Goal: Task Accomplishment & Management: Use online tool/utility

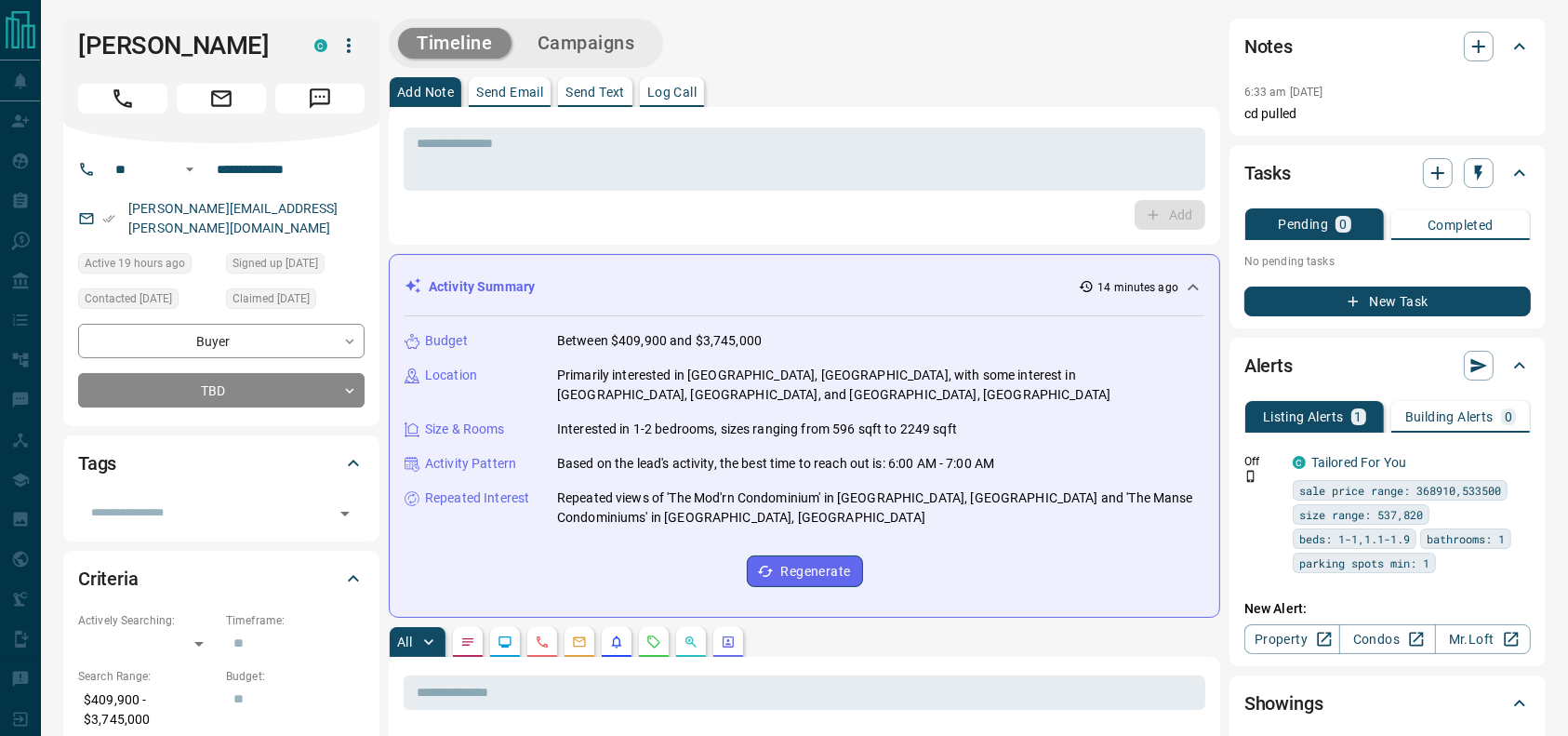
click at [933, 102] on div "Add Note Send Email Send Text Log Call" at bounding box center [804, 92] width 832 height 30
click at [161, 95] on button "Call" at bounding box center [122, 99] width 89 height 30
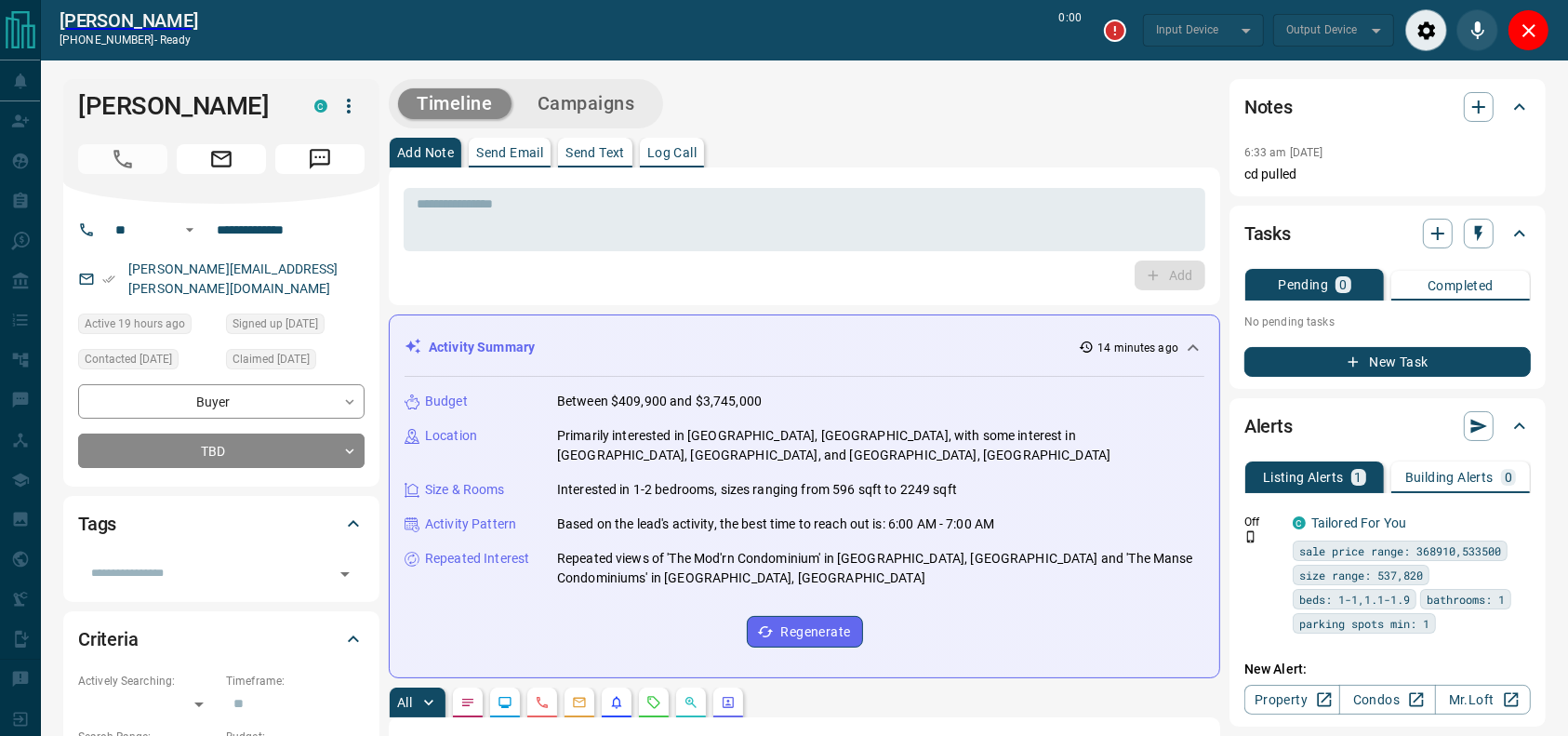
type input "*******"
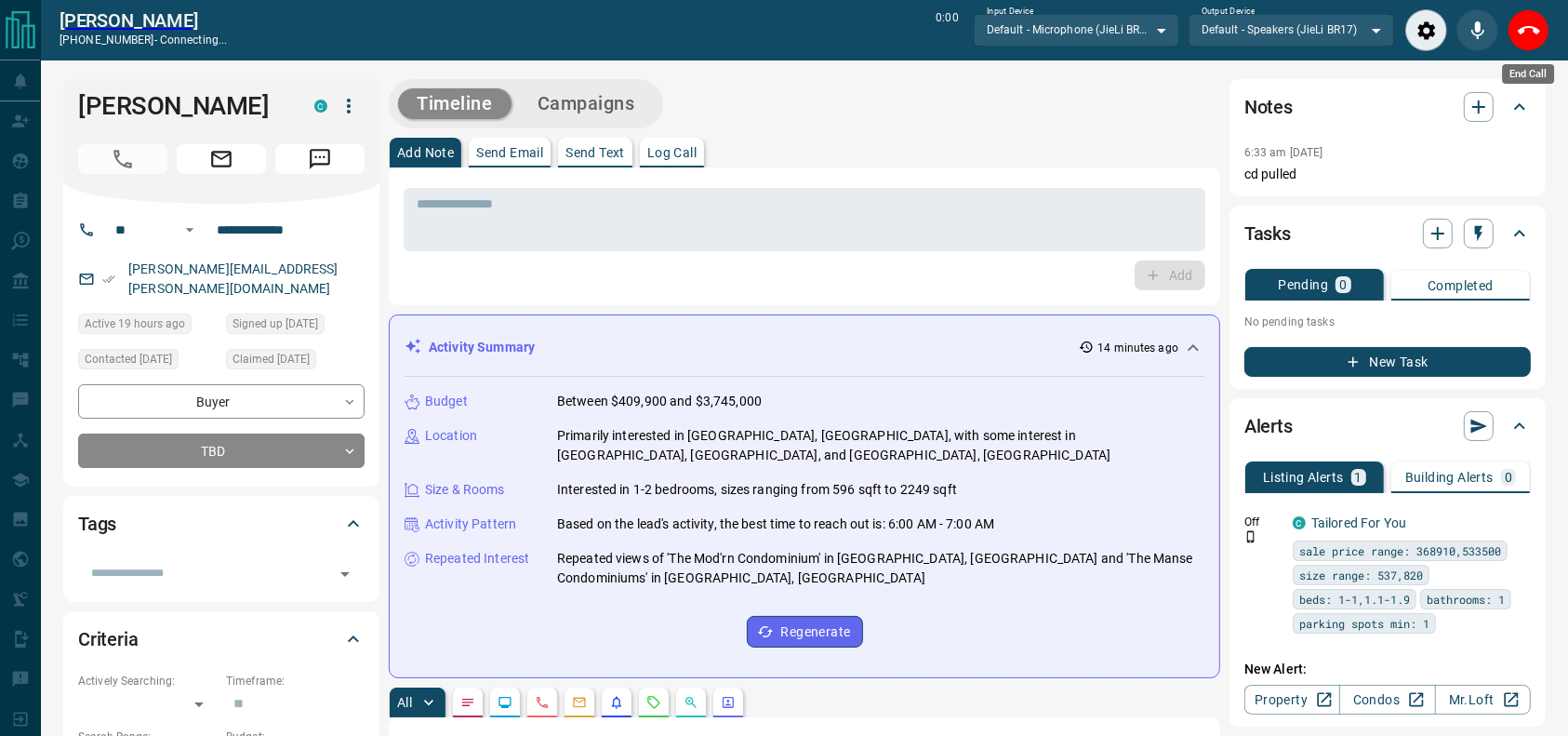
click at [1508, 37] on div "End Call" at bounding box center [1528, 30] width 41 height 41
click at [1518, 37] on button "End Call" at bounding box center [1528, 30] width 41 height 41
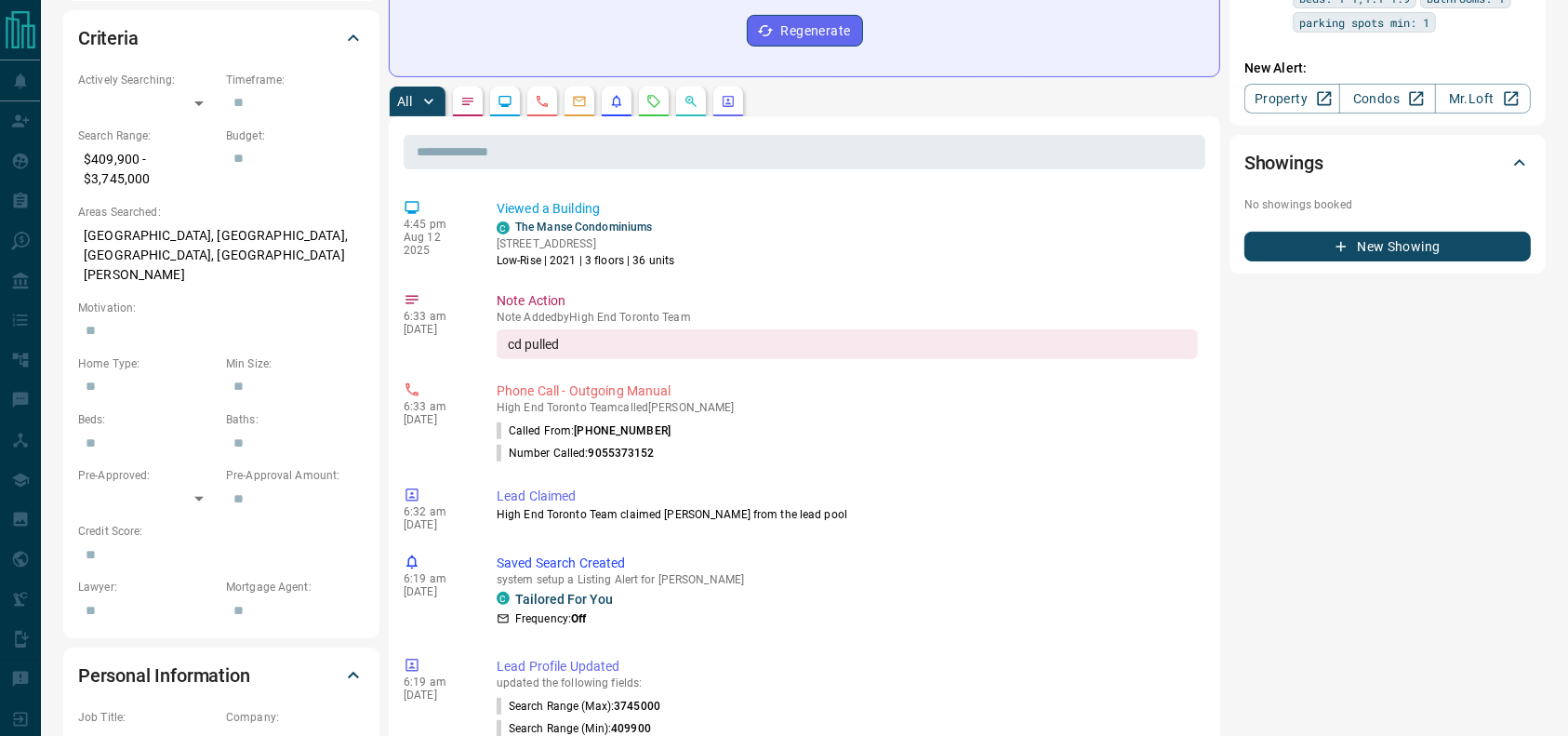
scroll to position [543, 0]
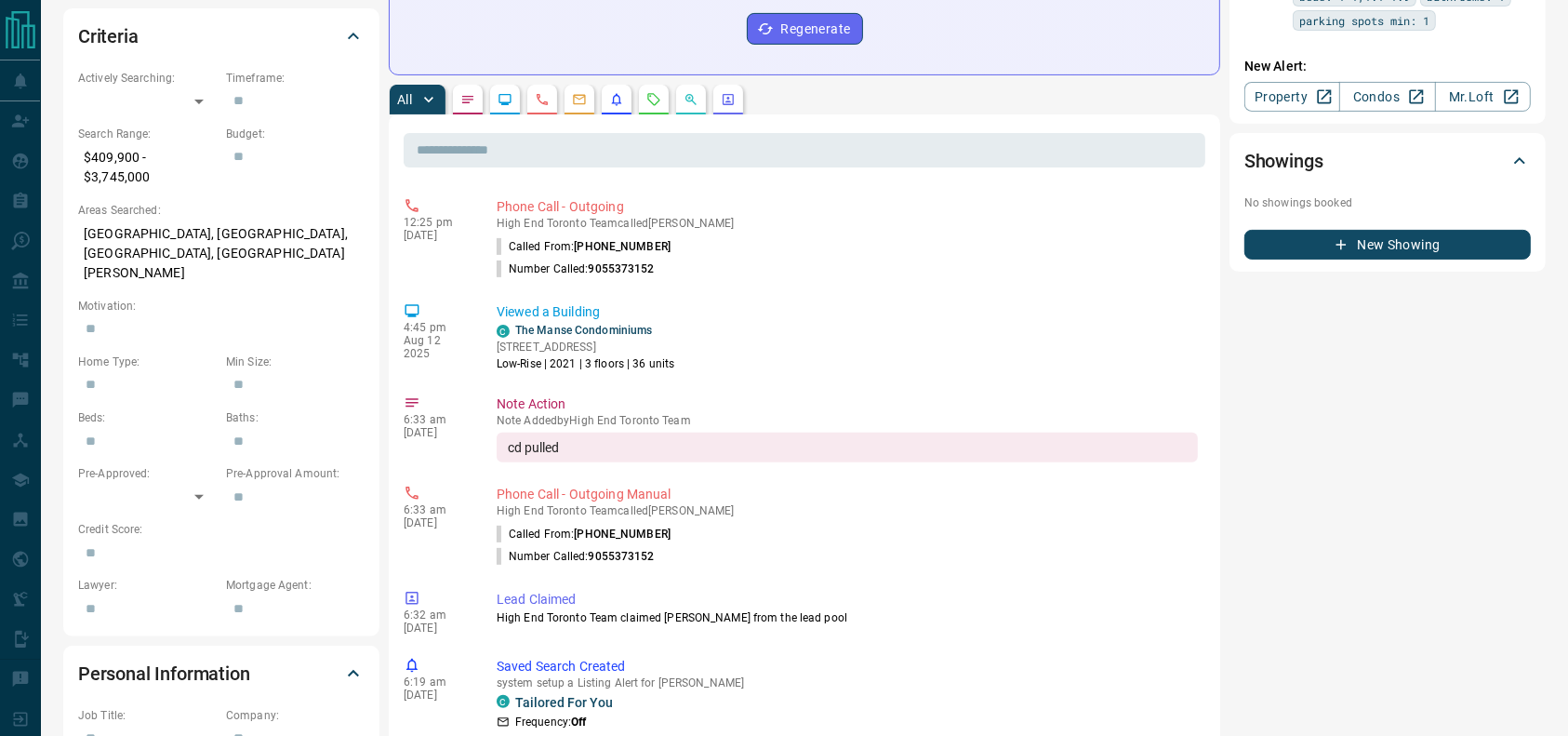
click at [517, 85] on button "button" at bounding box center [506, 100] width 30 height 30
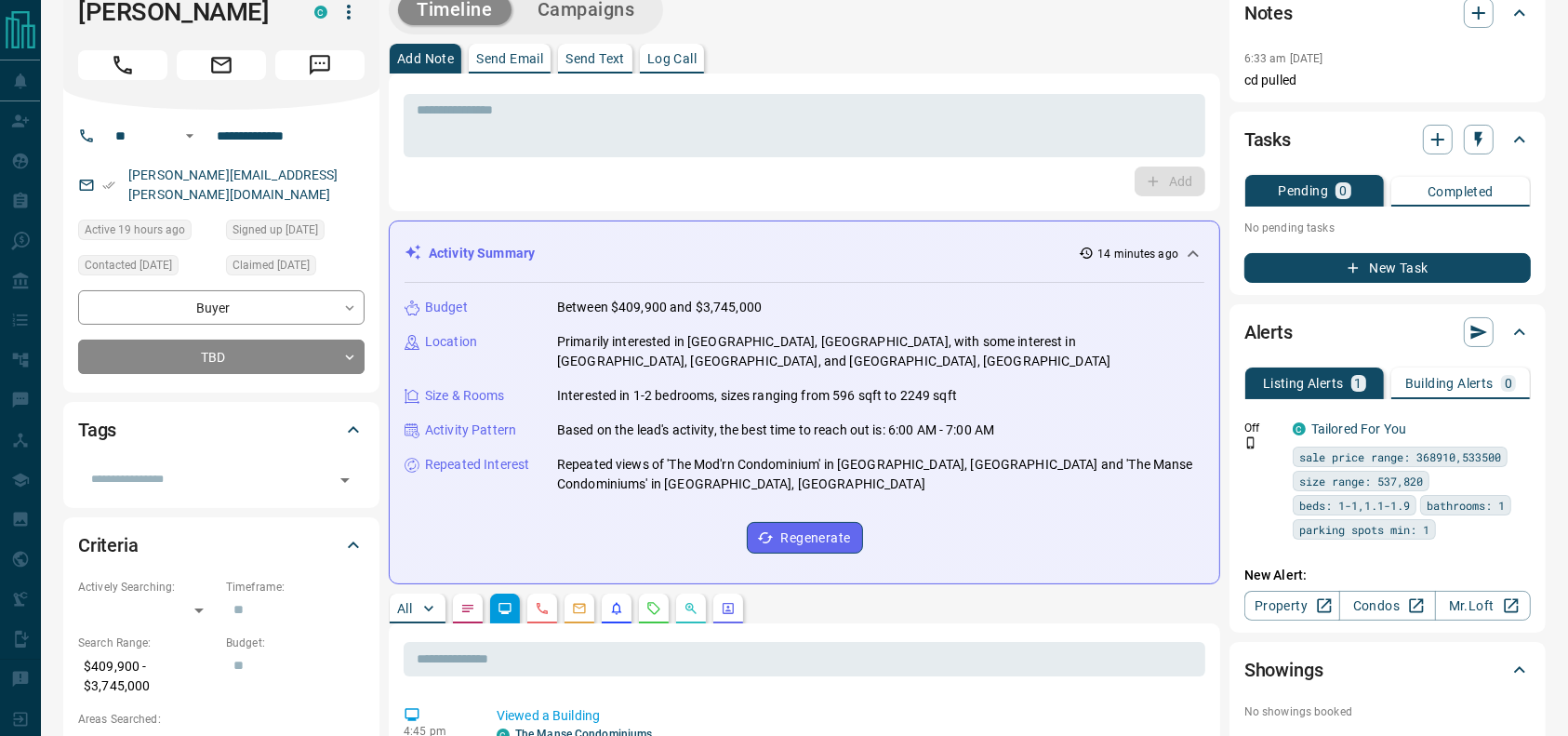
scroll to position [0, 0]
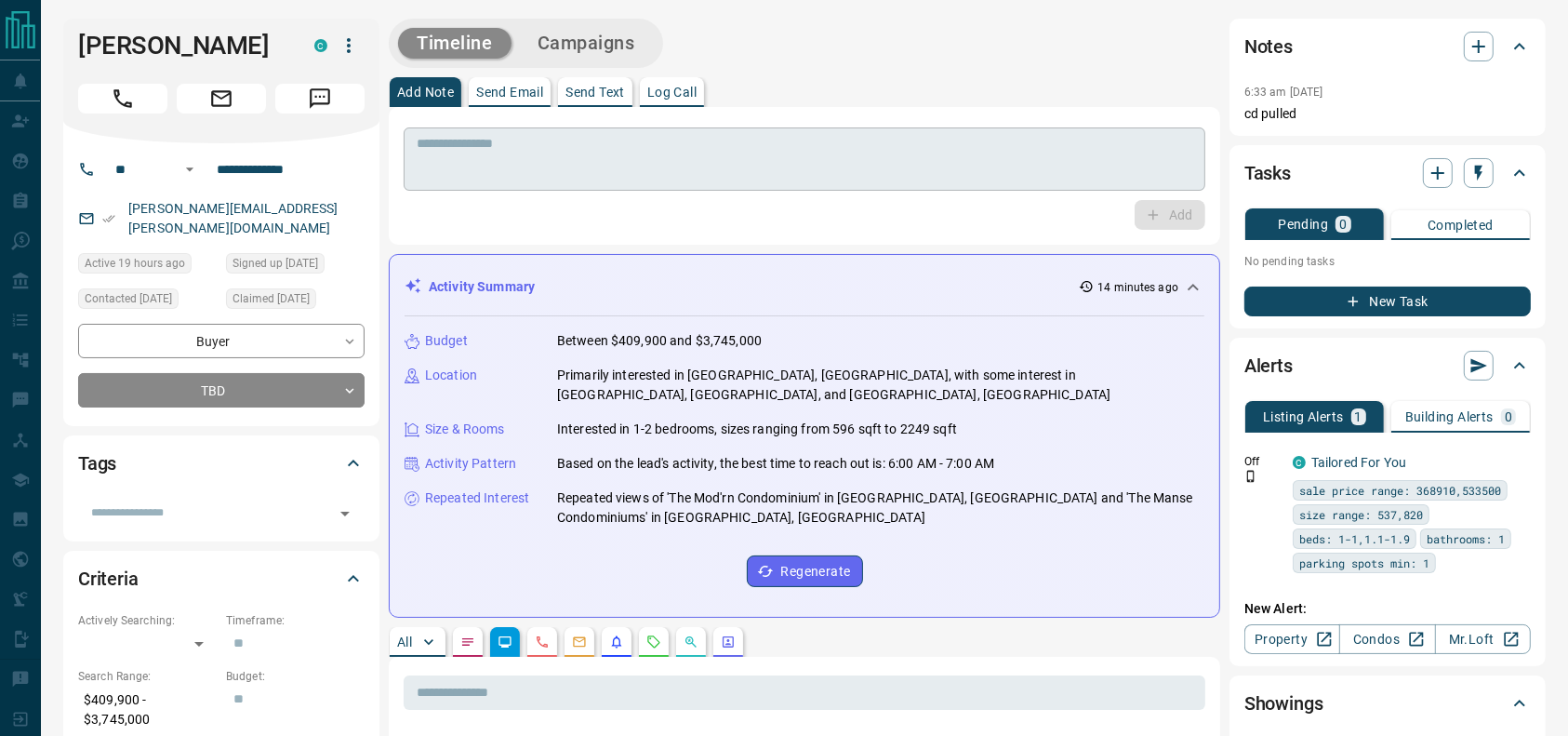
click at [552, 160] on textarea at bounding box center [804, 159] width 776 height 47
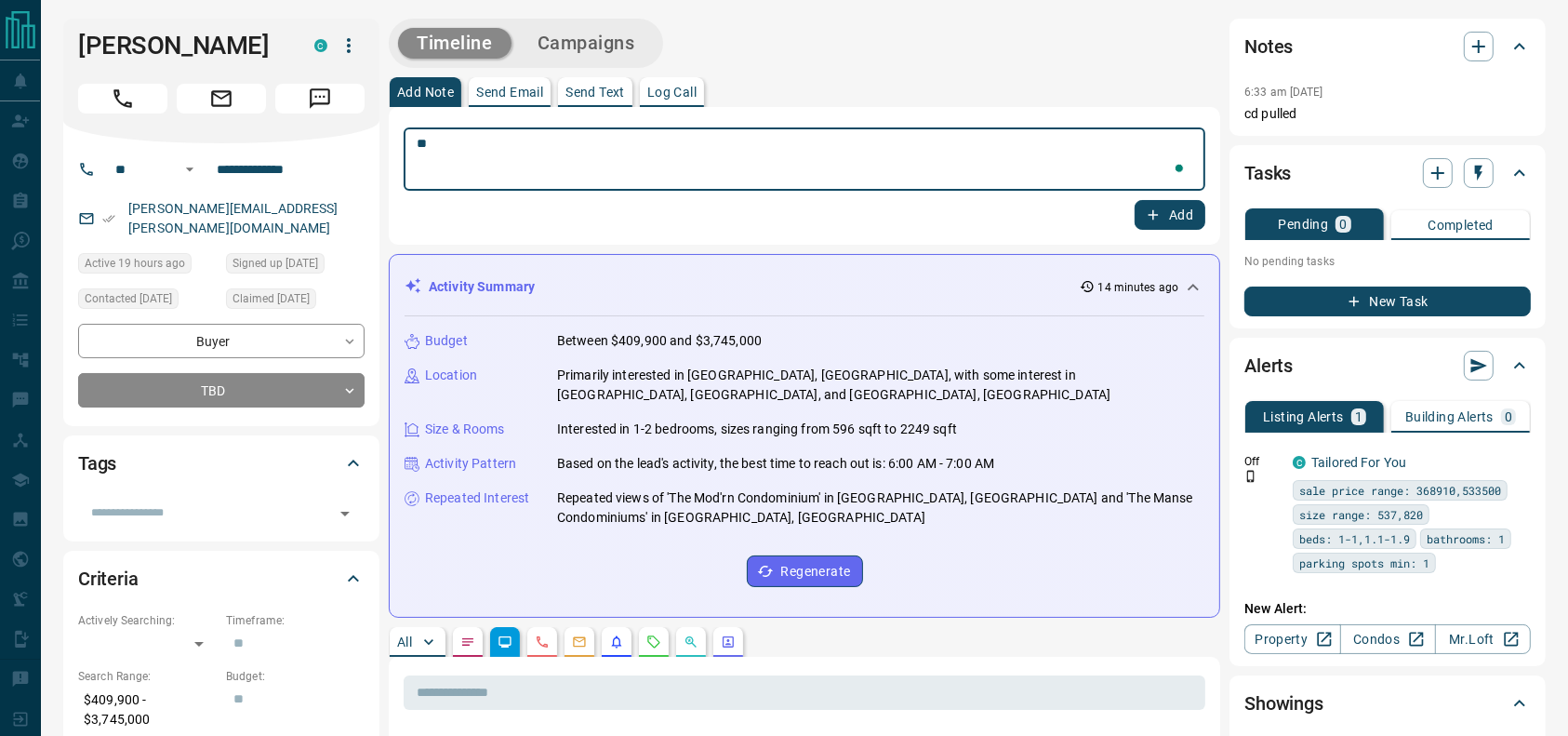
type textarea "*"
click at [498, 162] on textarea "To enrich screen reader interactions, please activate Accessibility in Grammarl…" at bounding box center [804, 159] width 776 height 47
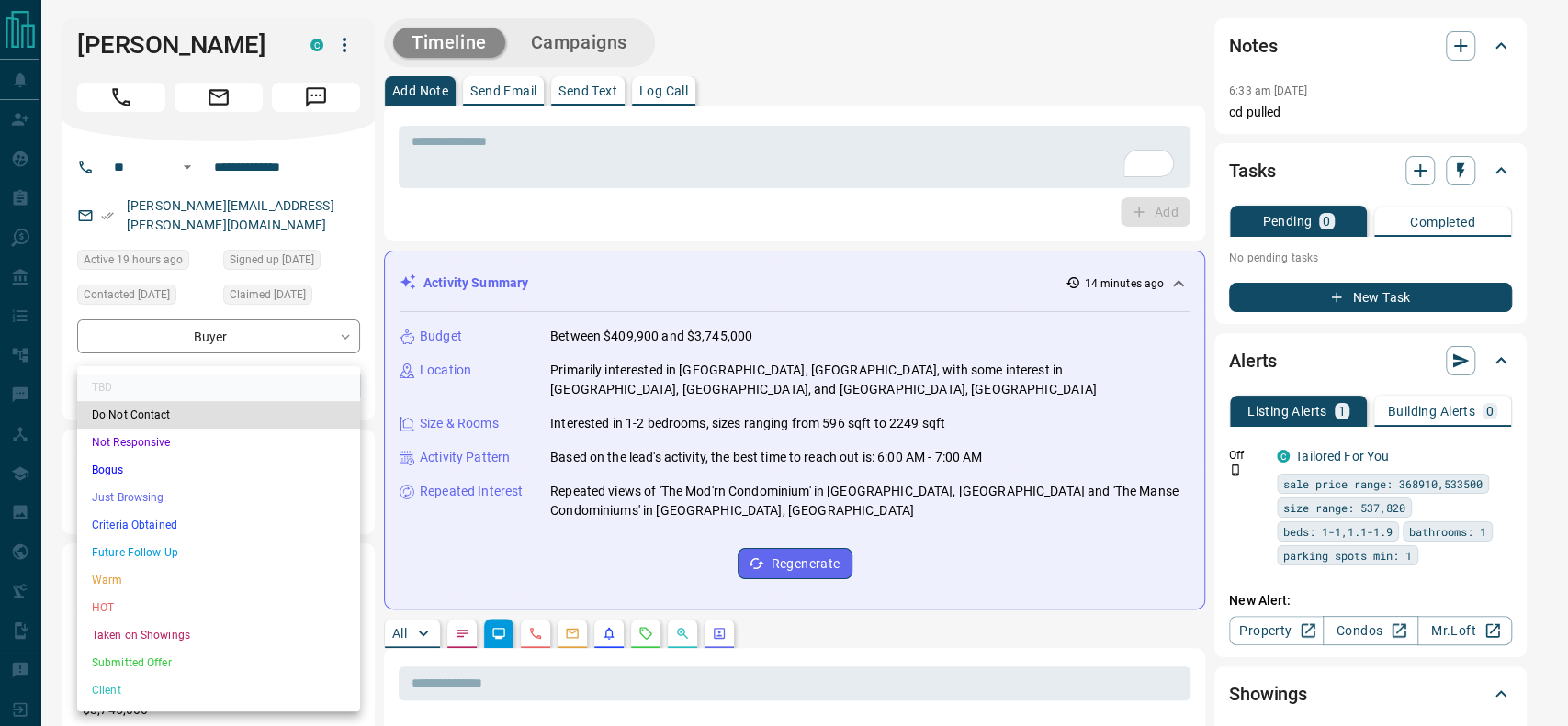
click at [329, 590] on li "Warm" at bounding box center [219, 580] width 283 height 28
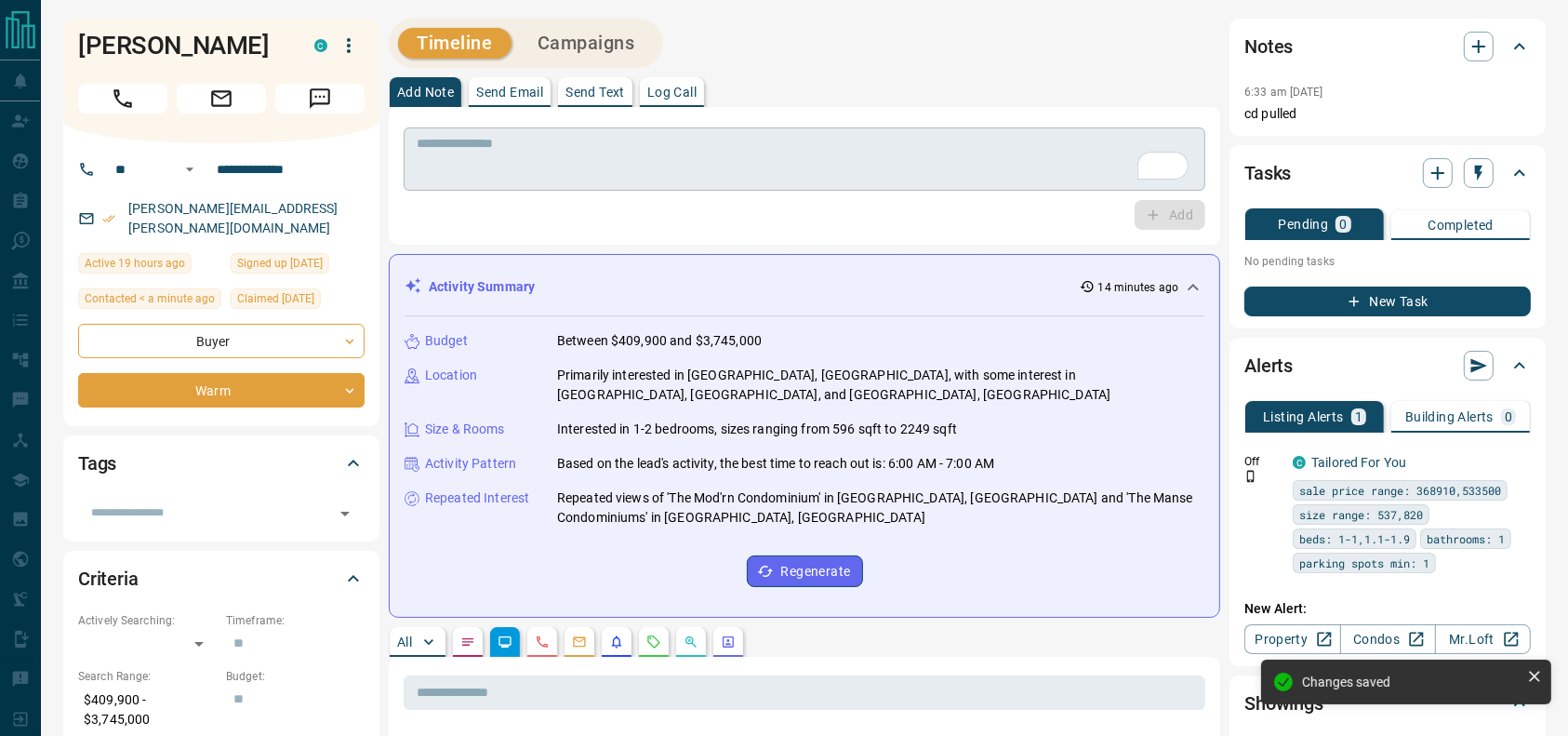
type input "*"
click at [624, 168] on textarea "To enrich screen reader interactions, please activate Accessibility in Grammarl…" at bounding box center [804, 159] width 776 height 47
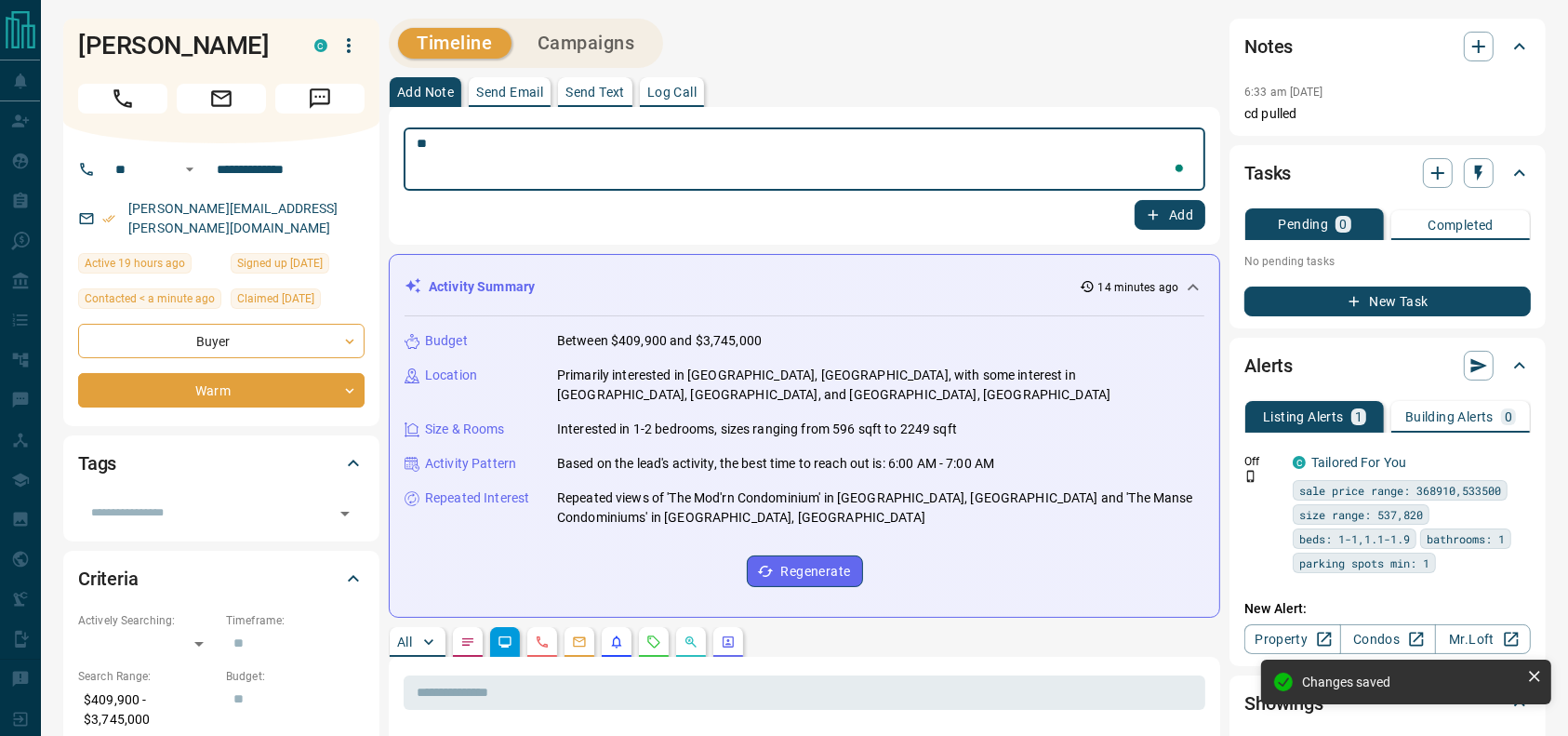
type textarea "*"
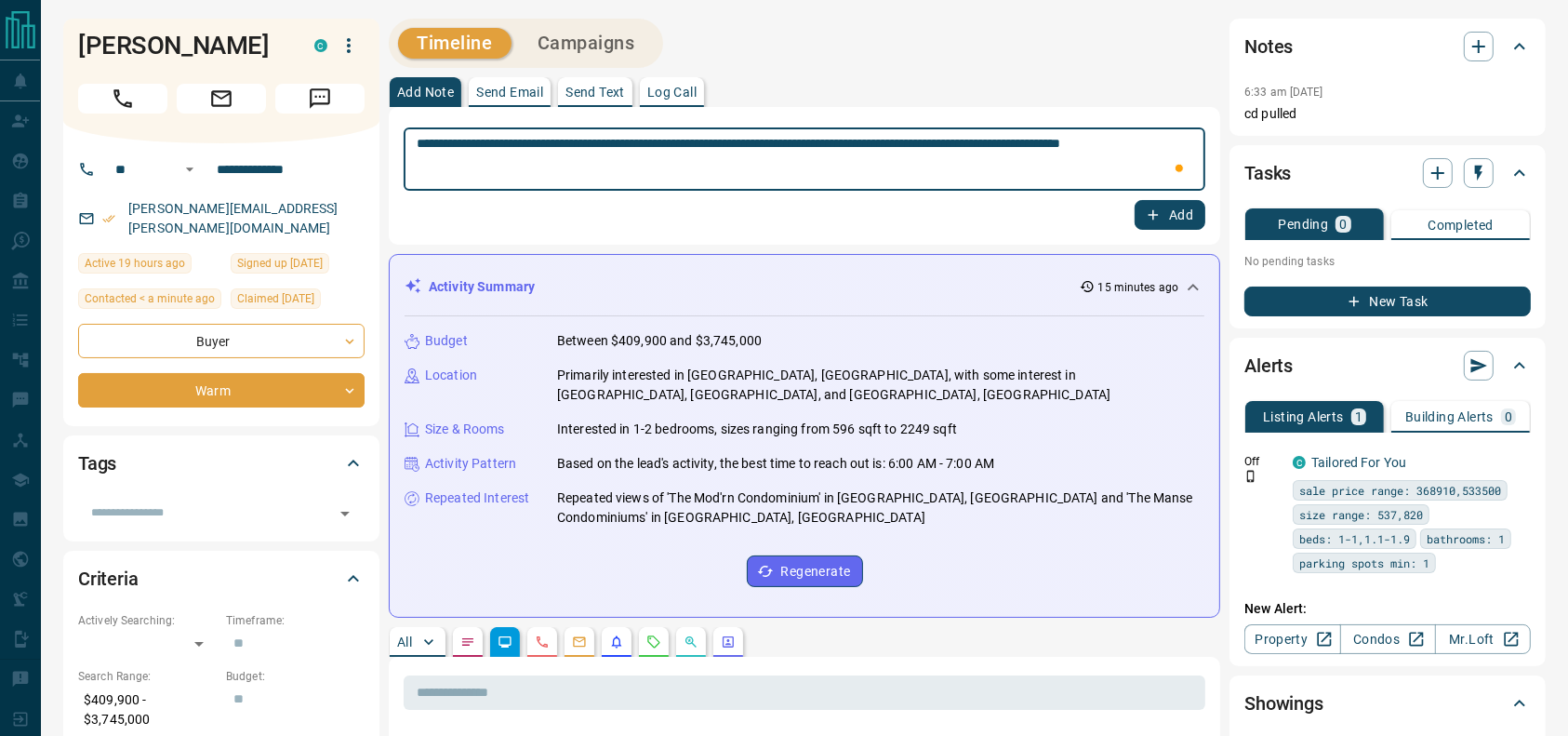
type textarea "**********"
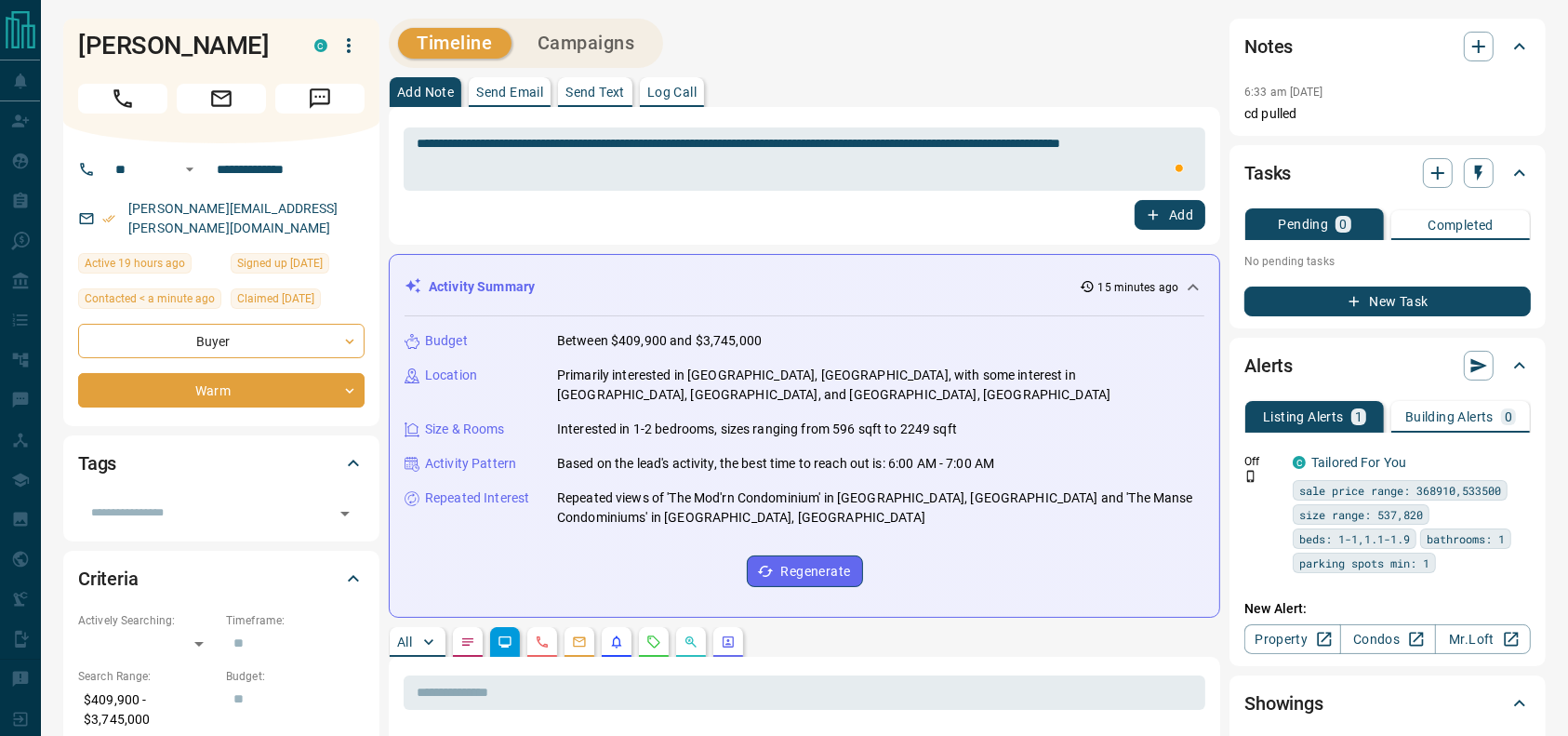
click at [1162, 198] on div "**********" at bounding box center [804, 175] width 801 height 108
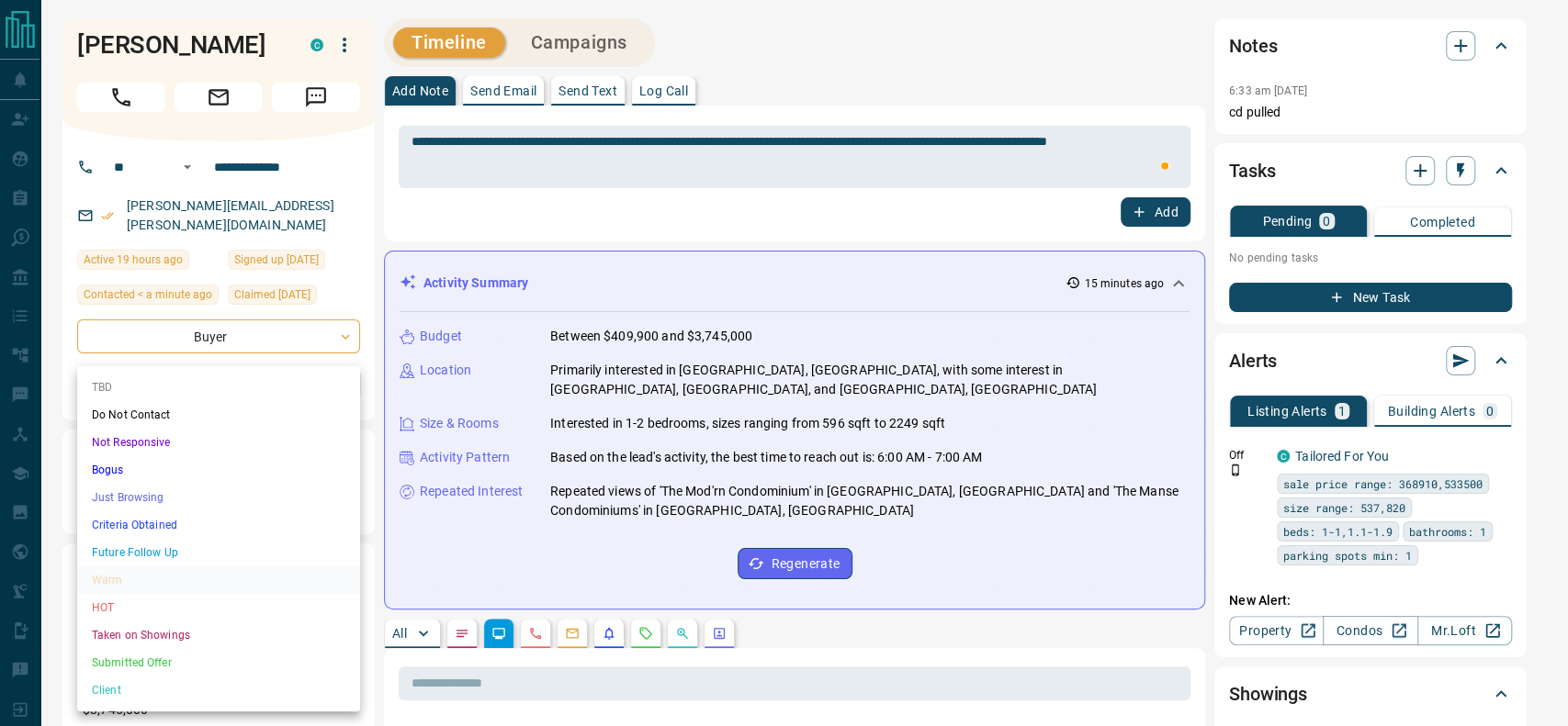
click at [187, 520] on li "Criteria Obtained" at bounding box center [219, 525] width 283 height 28
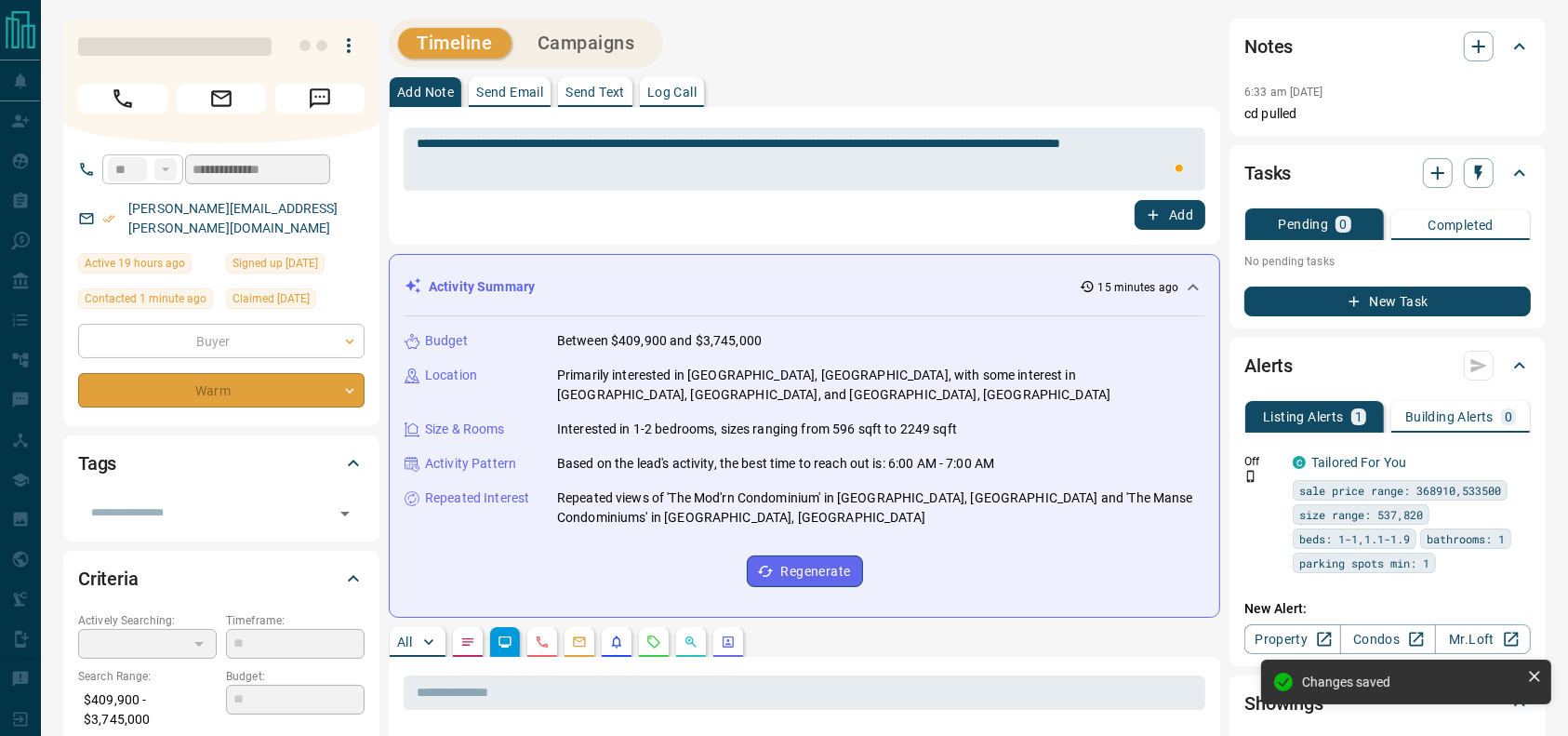
type input "*"
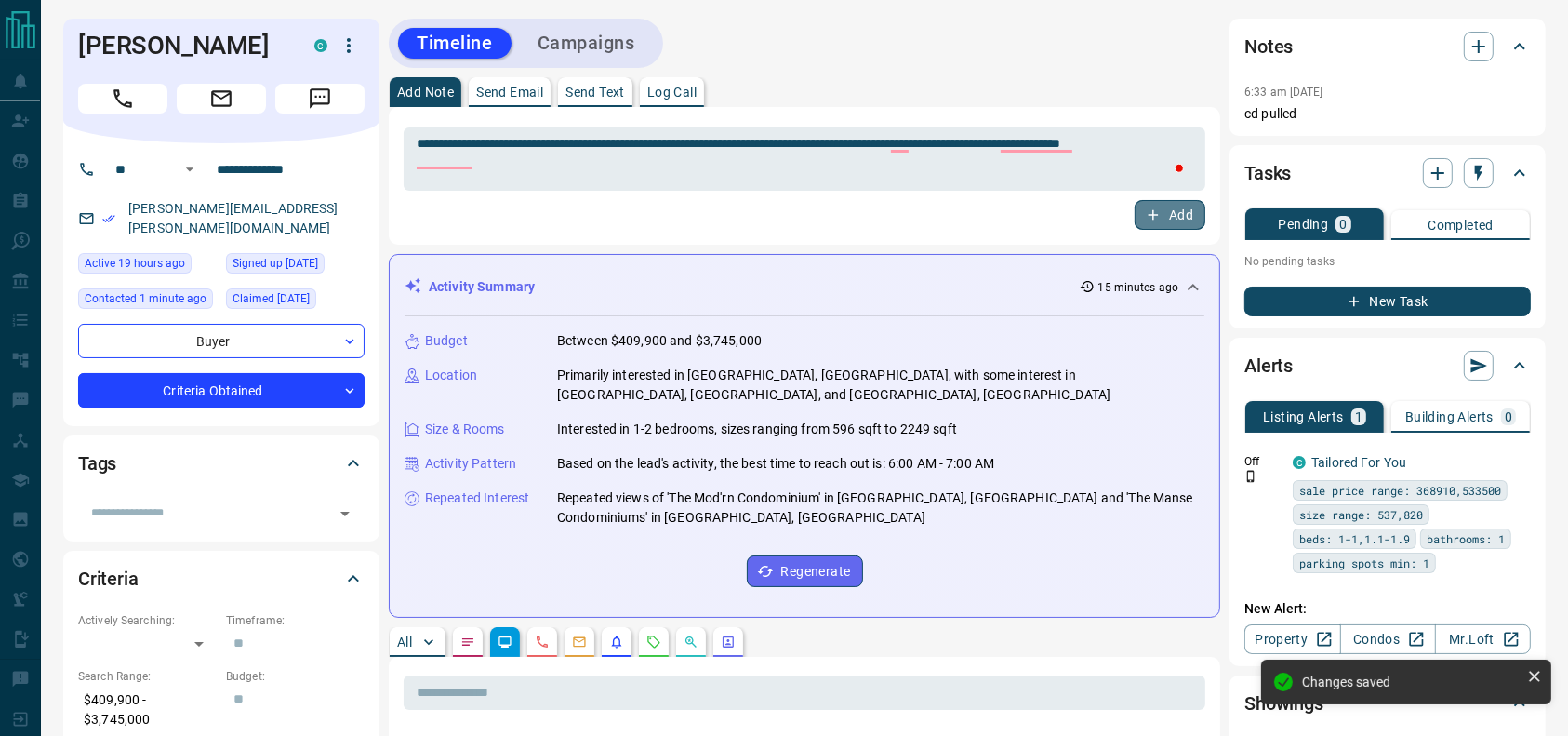
click at [1148, 212] on icon "button" at bounding box center [1154, 215] width 17 height 17
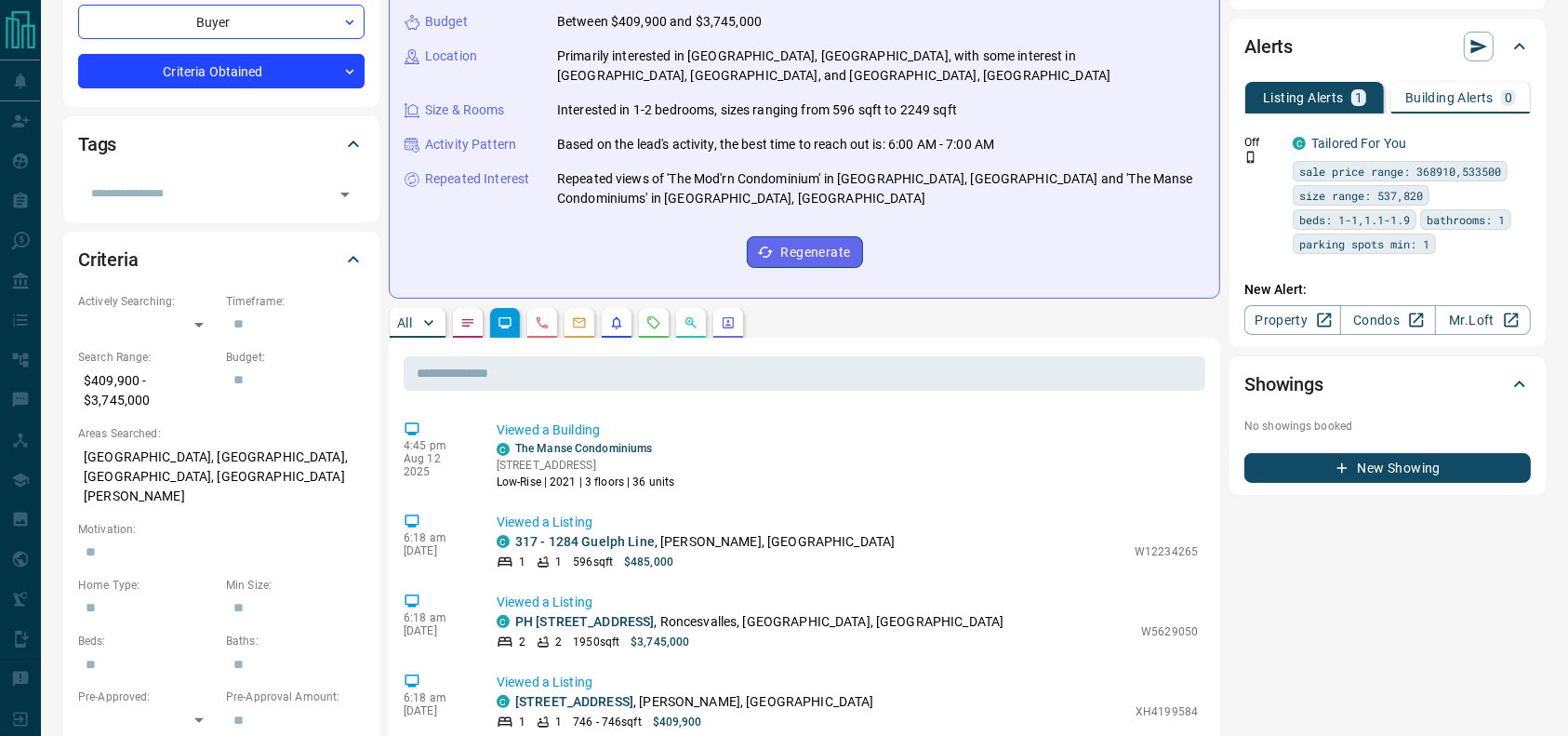
scroll to position [313, 0]
